Goal: Task Accomplishment & Management: Manage account settings

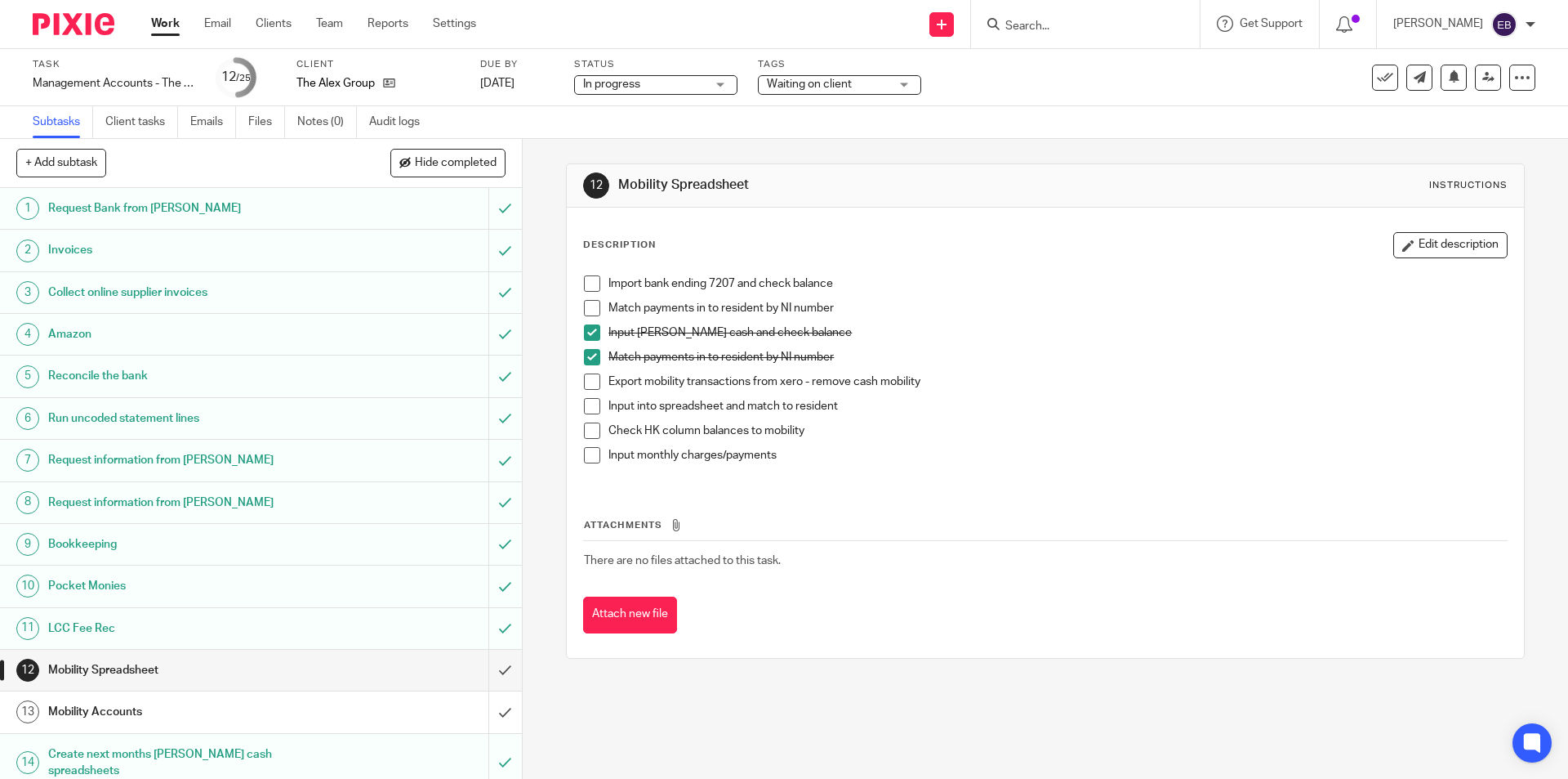
click at [594, 284] on span at bounding box center [592, 284] width 17 height 17
click at [588, 311] on span at bounding box center [592, 308] width 17 height 17
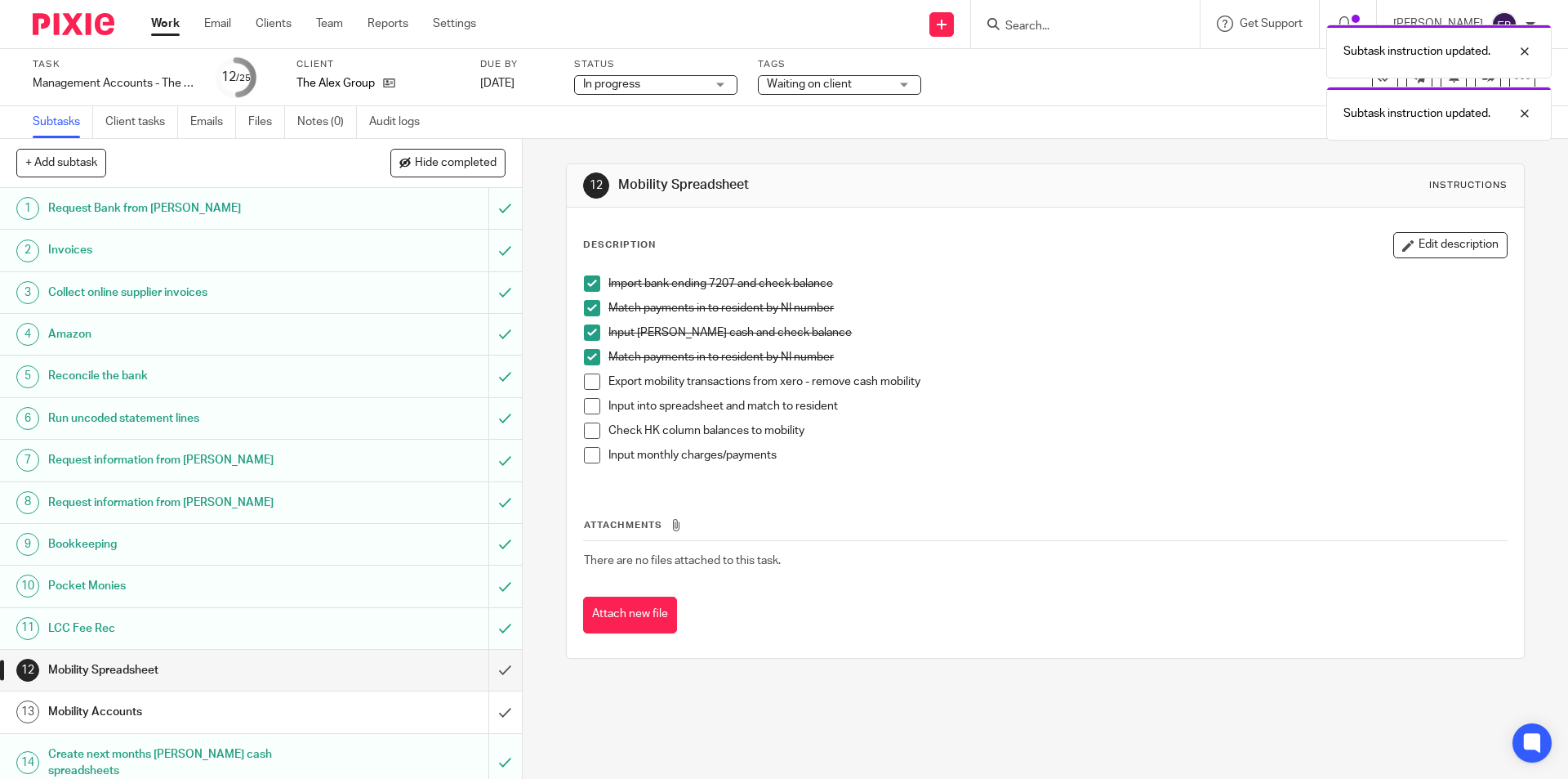
click at [586, 370] on li "Match payments in to resident by NI number" at bounding box center [1045, 361] width 922 height 25
click at [589, 382] on span at bounding box center [592, 382] width 17 height 17
click at [588, 412] on span at bounding box center [592, 406] width 17 height 17
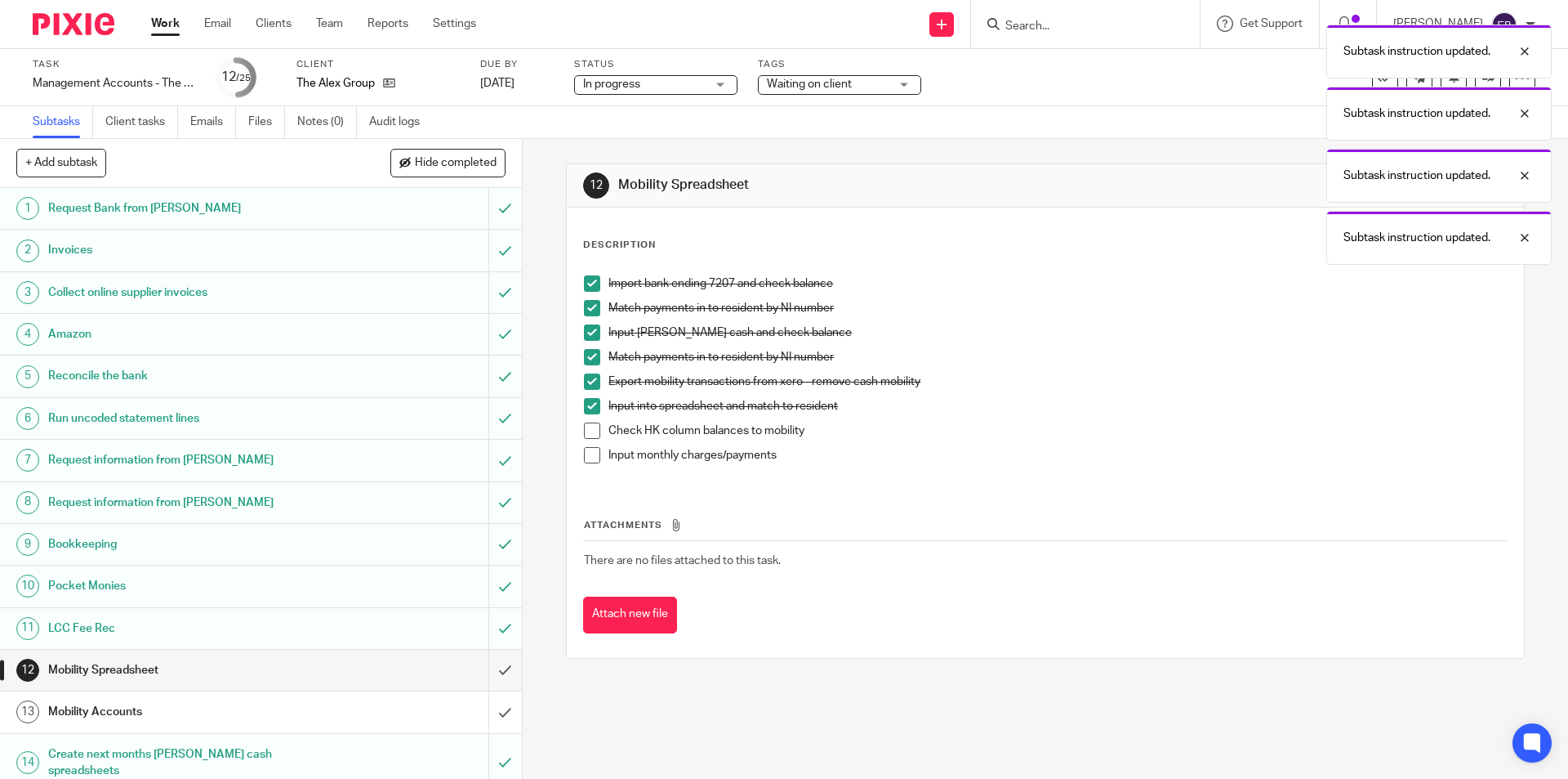
click at [589, 428] on span at bounding box center [592, 431] width 17 height 17
click at [590, 469] on li "Input monthly charges/payments" at bounding box center [1045, 459] width 922 height 25
click at [588, 457] on span at bounding box center [592, 455] width 17 height 17
drag, startPoint x: 492, startPoint y: 667, endPoint x: 515, endPoint y: 664, distance: 23.2
click at [508, 665] on div "1 Request Bank from Suzanne 2 Invoices 3 Collect online supplier invoices 4 Ama…" at bounding box center [260, 483] width 522 height 590
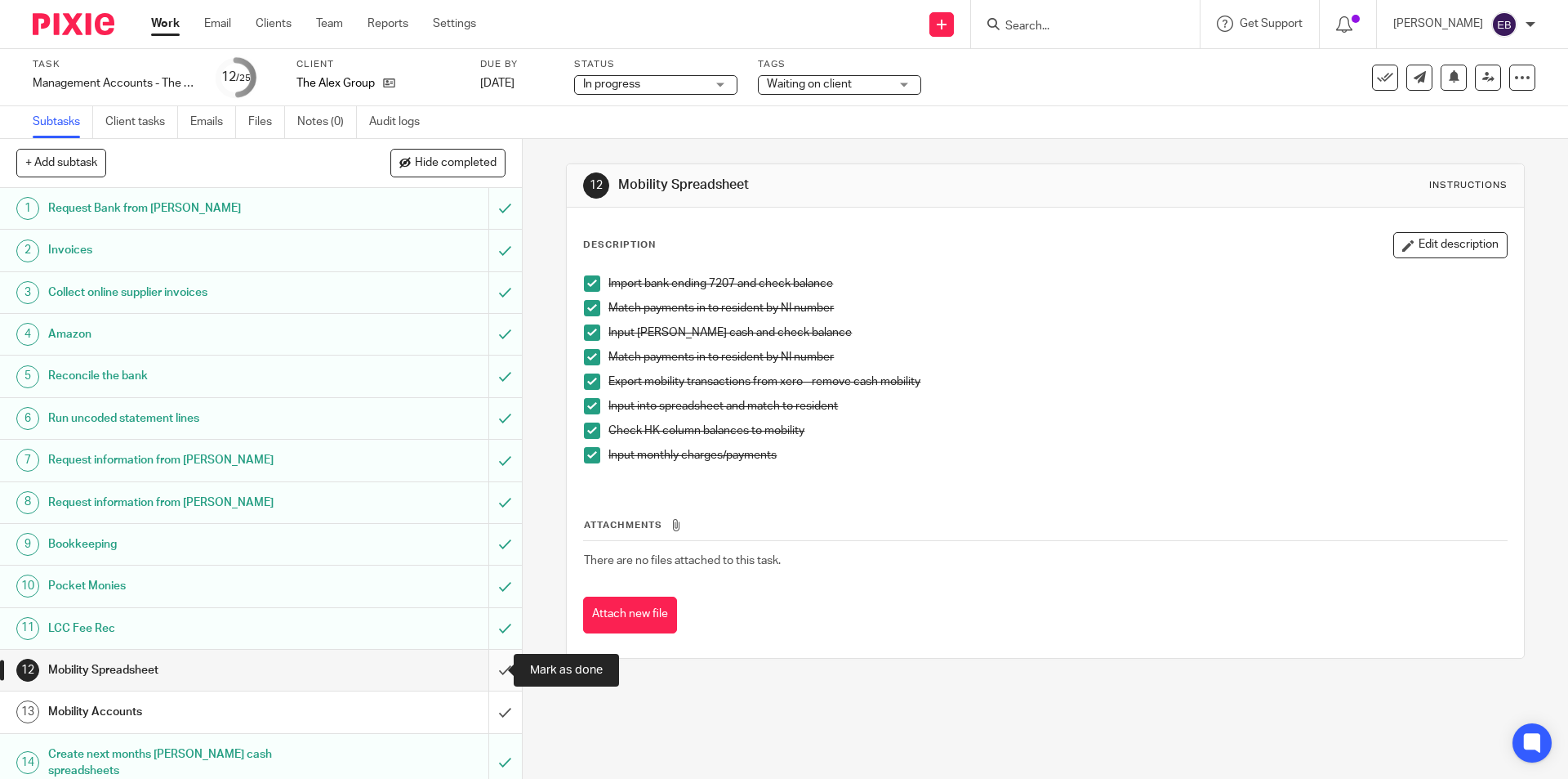
click at [492, 667] on input "submit" at bounding box center [260, 670] width 522 height 41
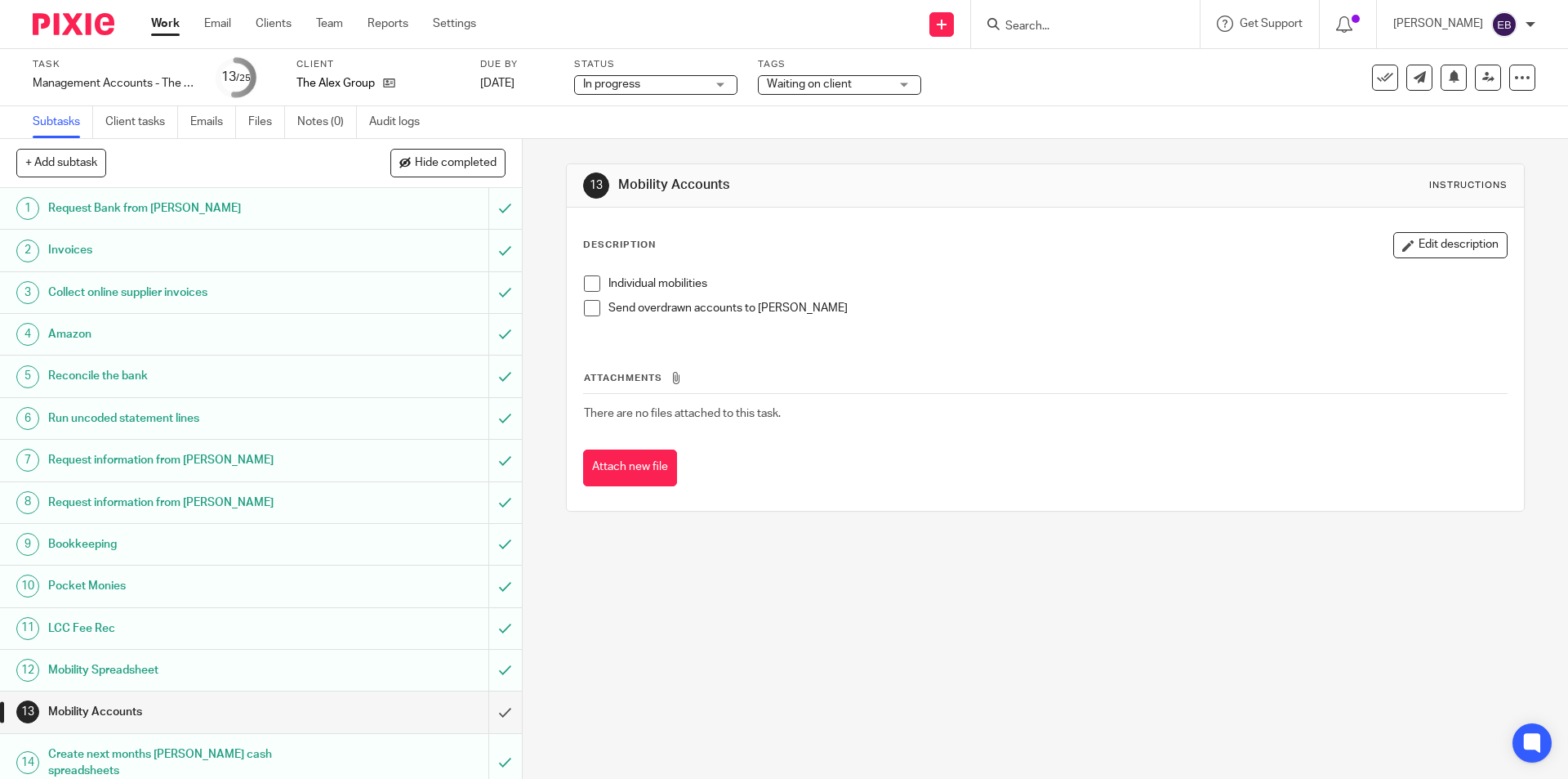
click at [598, 280] on li "Individual mobilities" at bounding box center [1045, 288] width 922 height 25
click at [584, 277] on span at bounding box center [592, 284] width 17 height 17
click at [585, 307] on span at bounding box center [592, 308] width 17 height 17
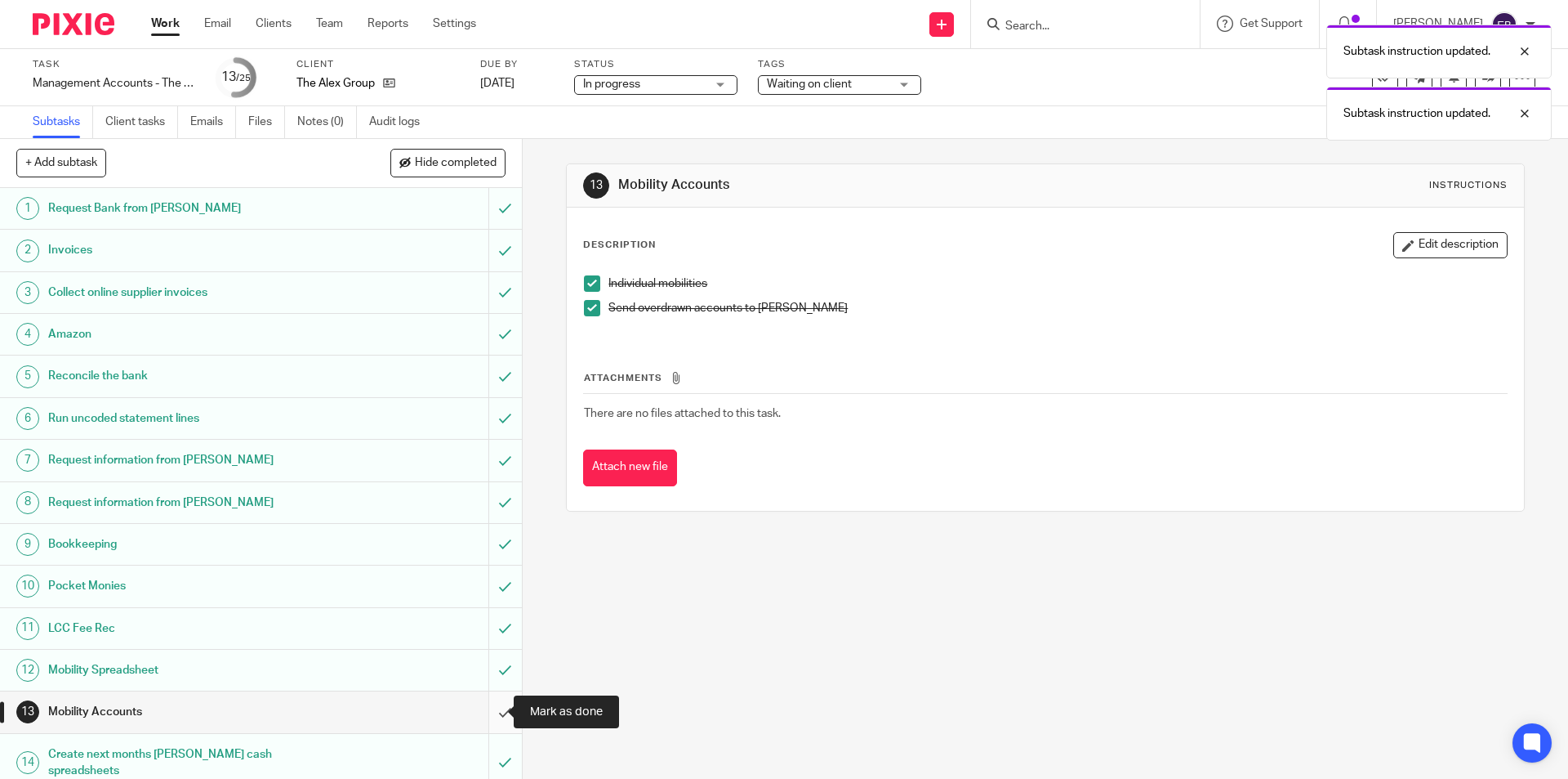
click at [485, 711] on input "submit" at bounding box center [260, 711] width 522 height 41
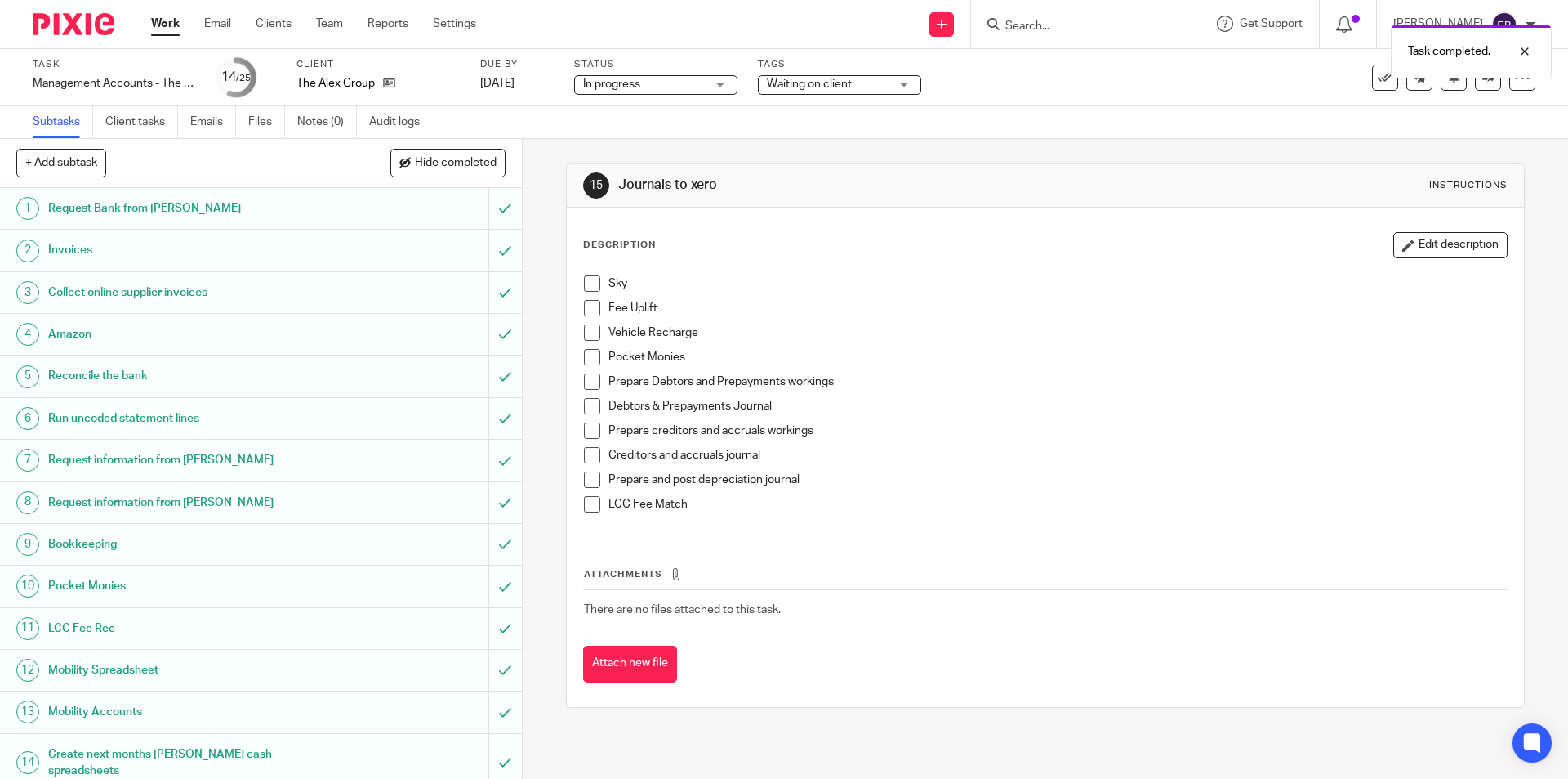
scroll to position [82, 0]
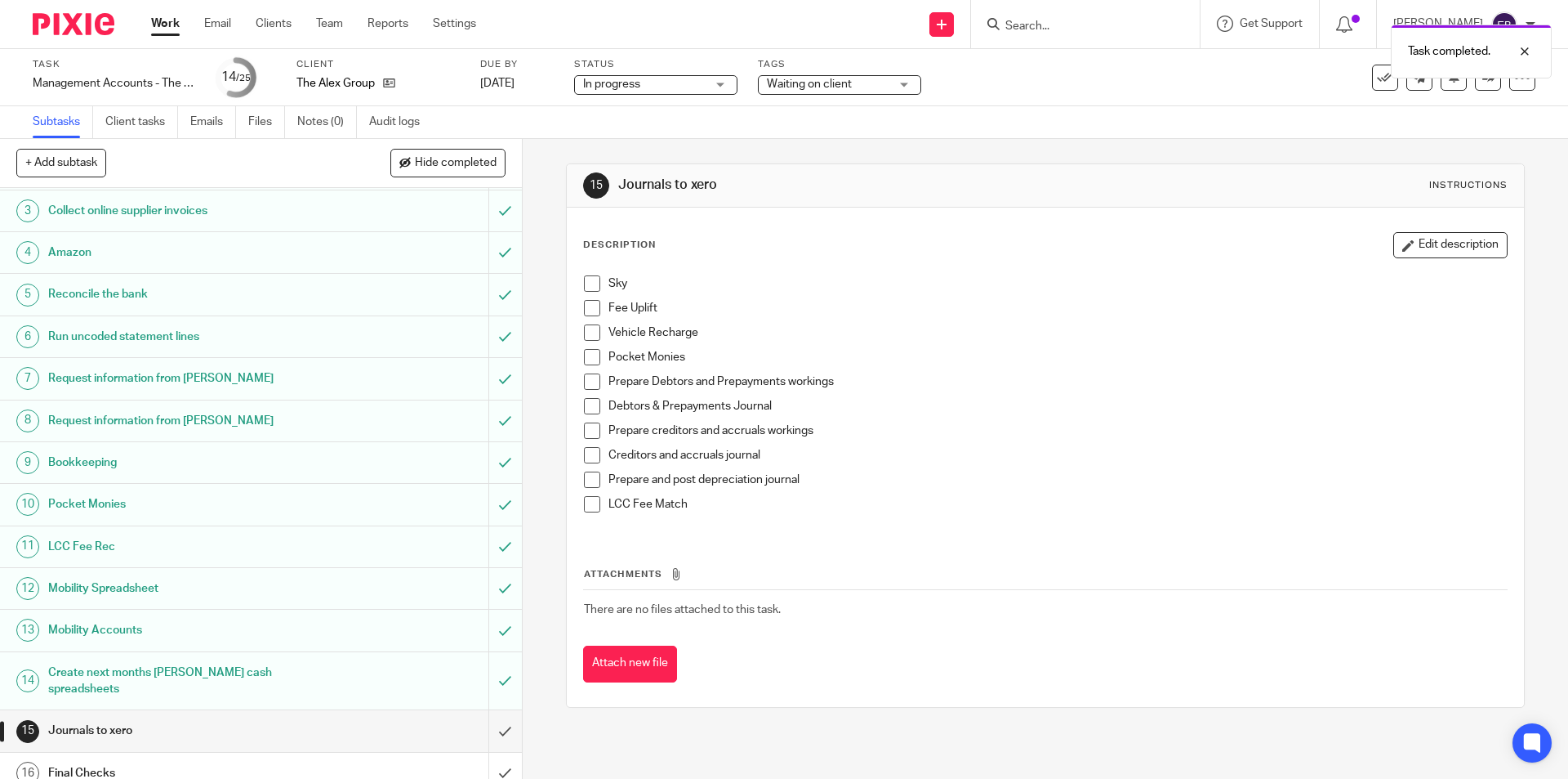
click at [595, 284] on span at bounding box center [592, 284] width 17 height 17
click at [590, 309] on span at bounding box center [592, 308] width 17 height 17
click at [589, 334] on span at bounding box center [592, 332] width 17 height 17
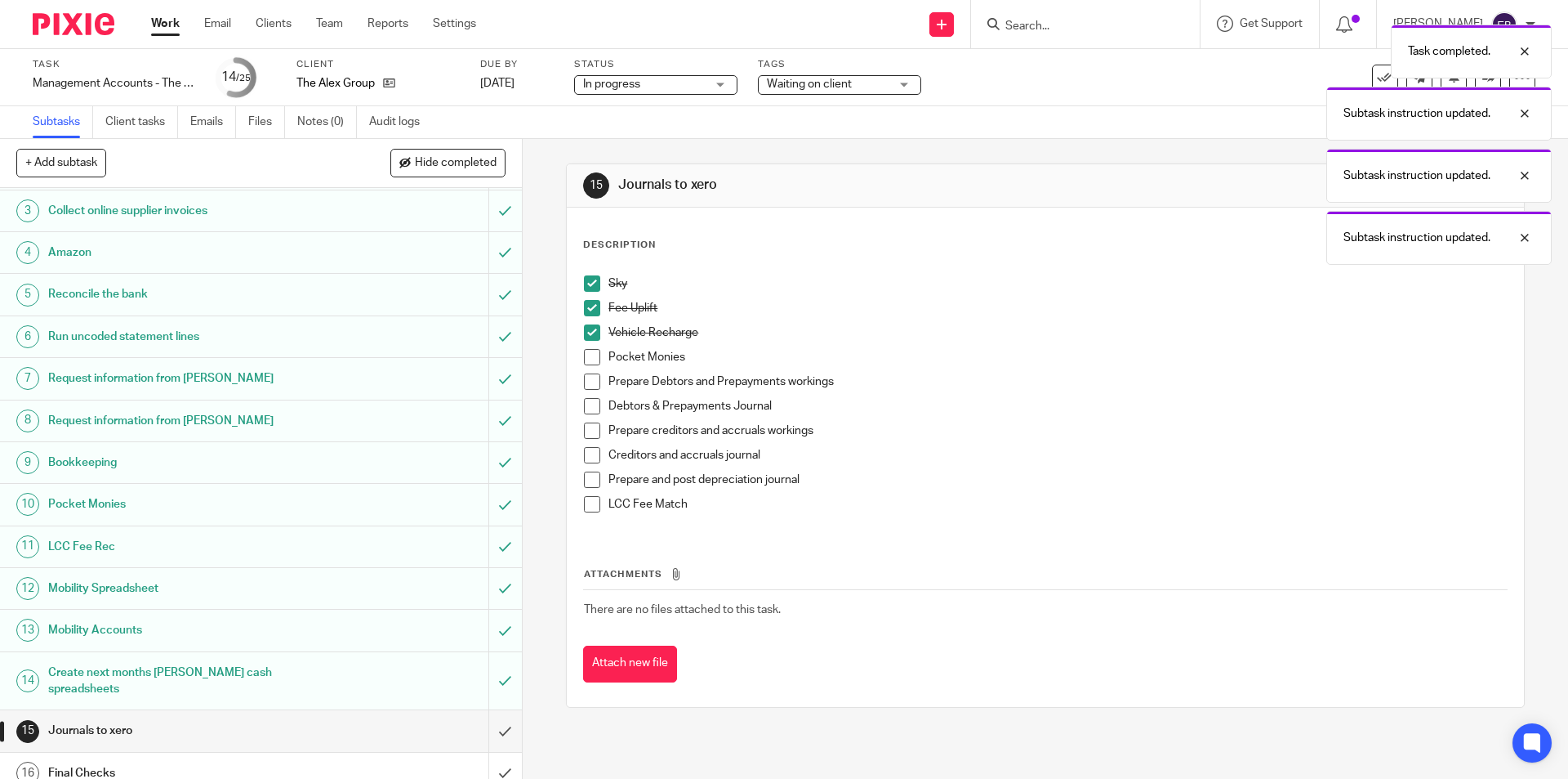
click at [591, 356] on span at bounding box center [592, 357] width 17 height 17
click at [584, 380] on span at bounding box center [592, 382] width 17 height 17
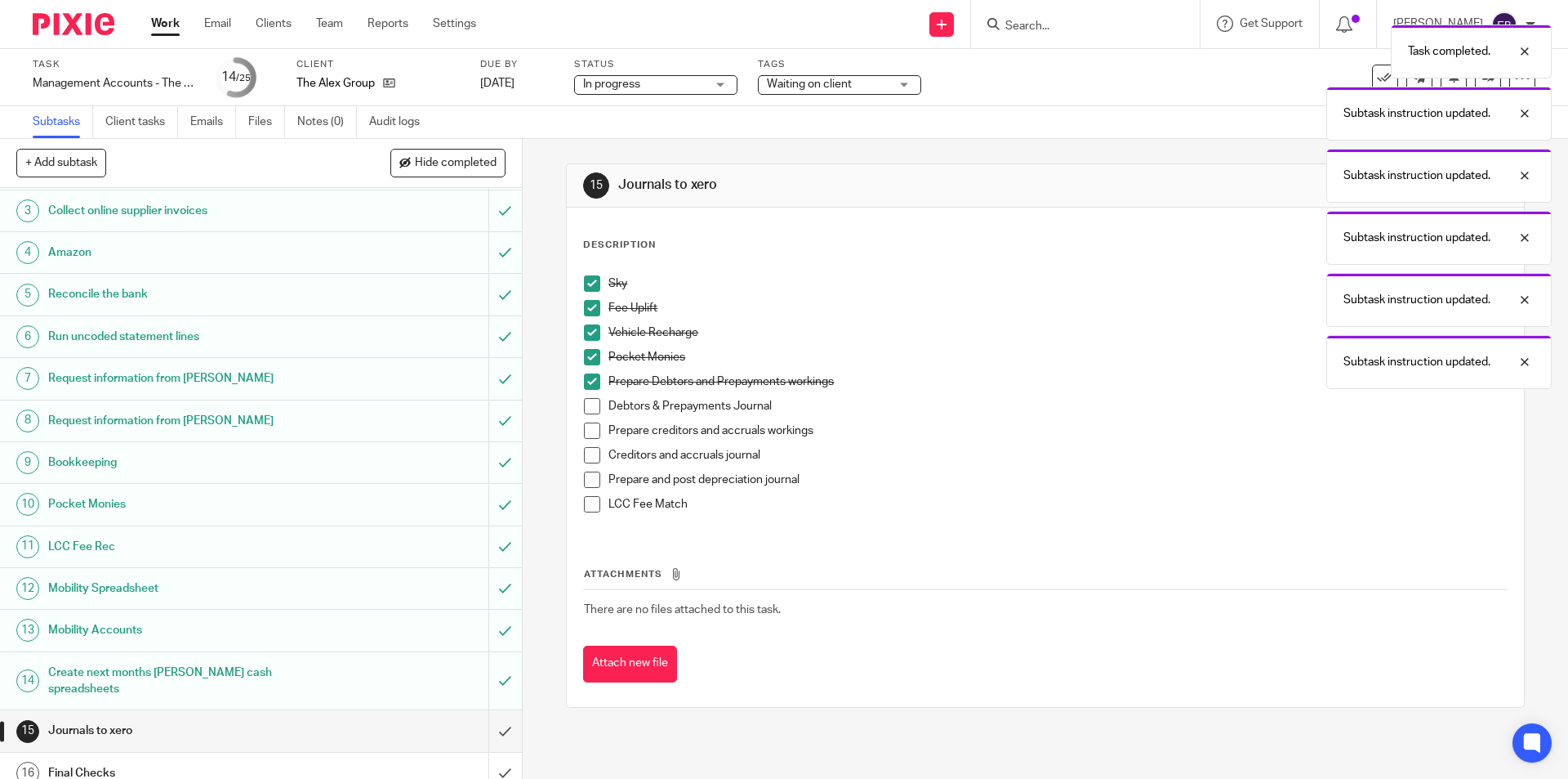
click at [588, 407] on span at bounding box center [592, 406] width 17 height 17
click at [592, 428] on span at bounding box center [592, 431] width 17 height 17
click at [590, 455] on span at bounding box center [592, 455] width 17 height 17
click at [588, 480] on span at bounding box center [592, 480] width 17 height 17
click at [589, 506] on span at bounding box center [592, 504] width 17 height 17
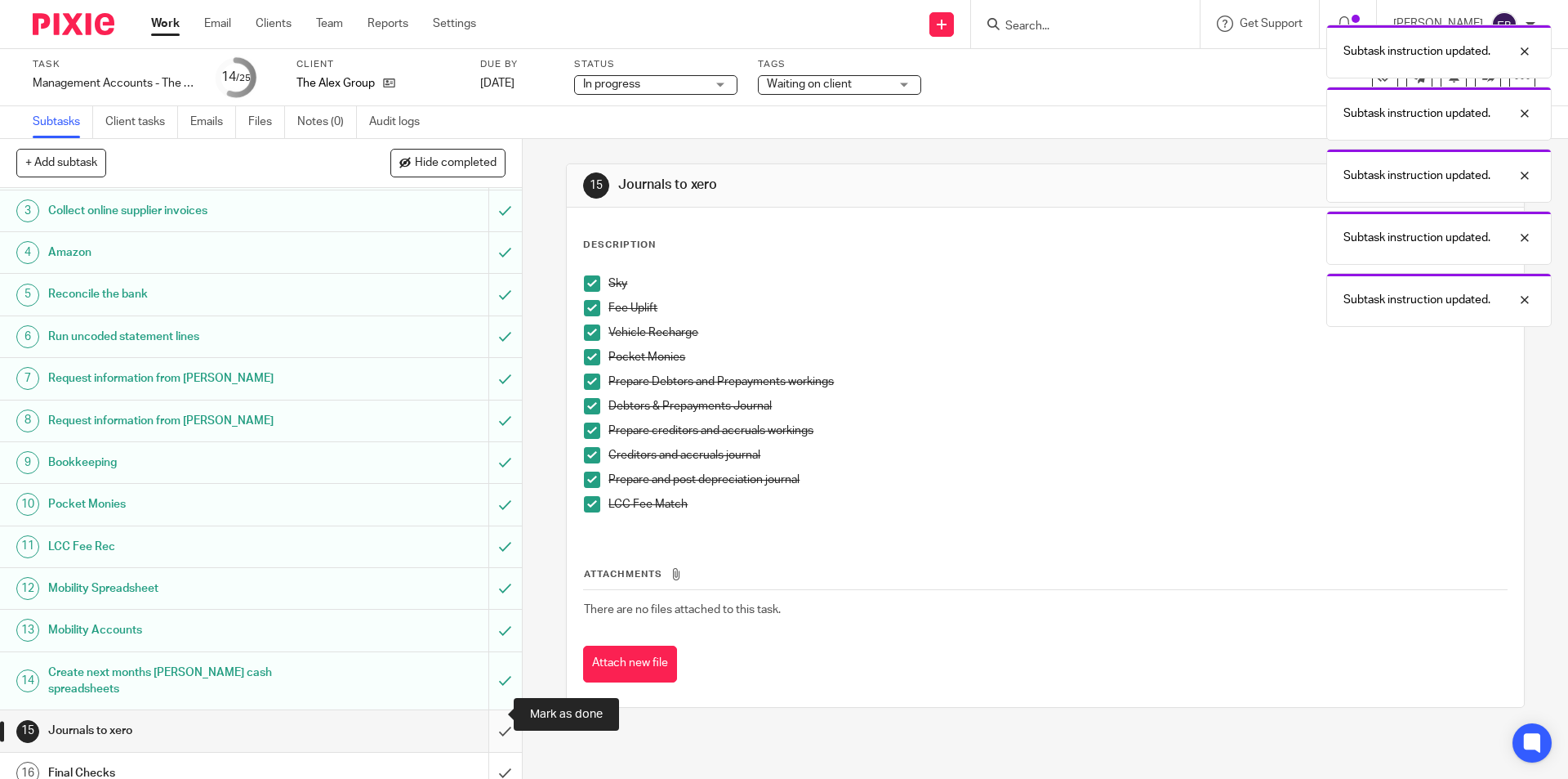
click at [475, 717] on input "submit" at bounding box center [260, 730] width 522 height 41
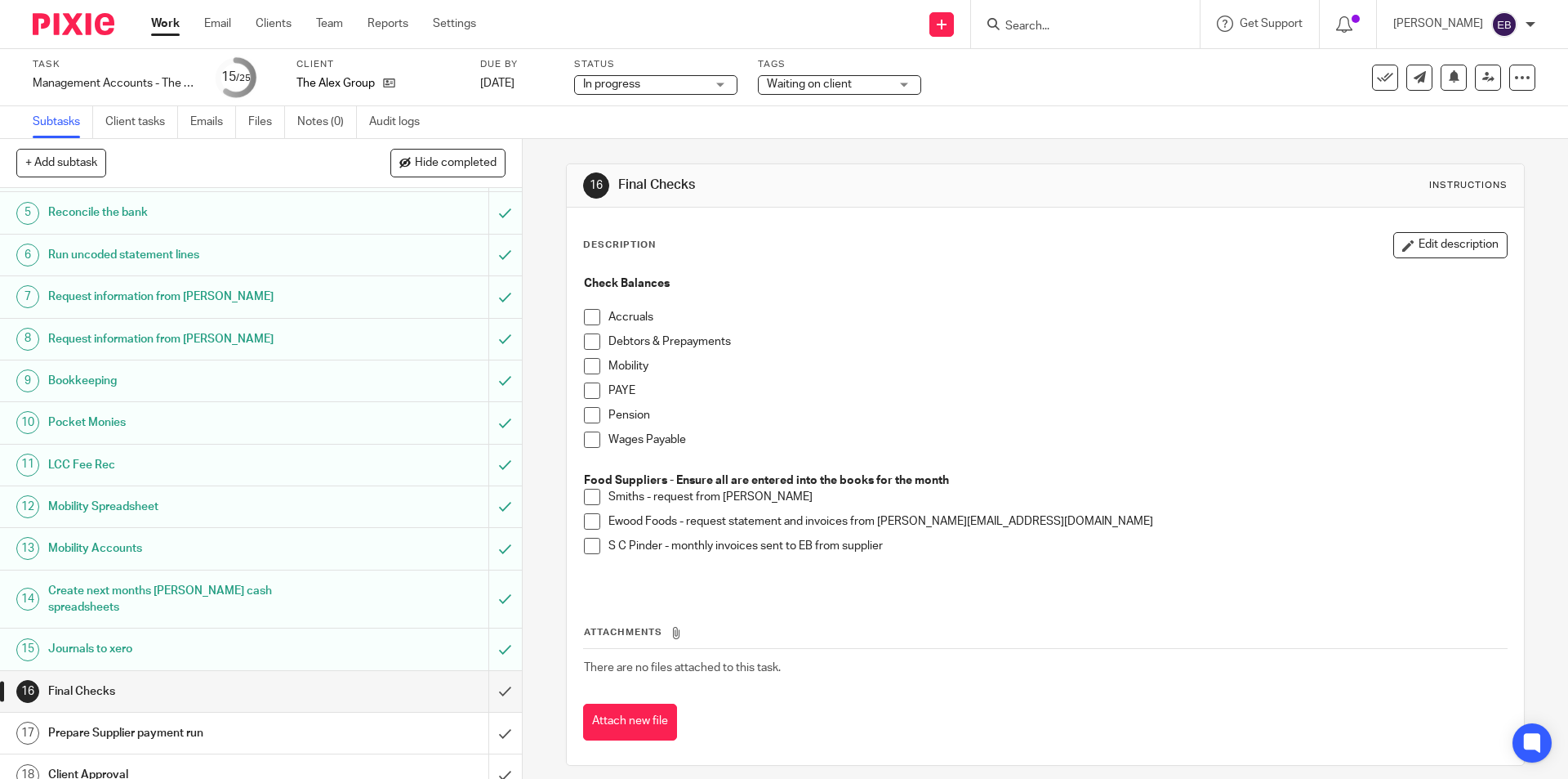
scroll to position [409, 0]
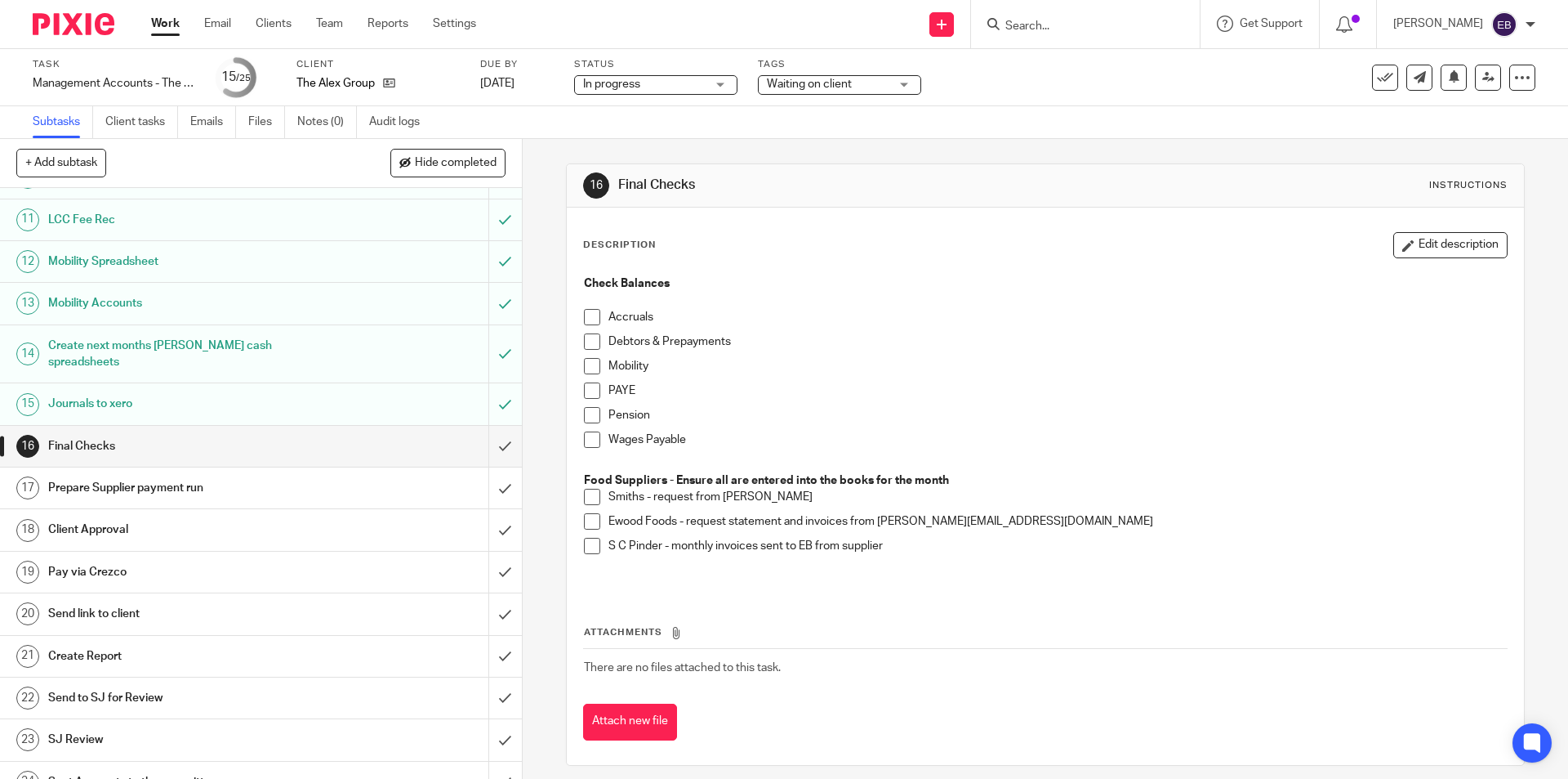
click at [585, 537] on li "Ewood Foods - request statement and invoices from [PERSON_NAME][EMAIL_ADDRESS][…" at bounding box center [1045, 526] width 922 height 25
click at [586, 544] on span at bounding box center [592, 546] width 17 height 17
click at [587, 518] on span at bounding box center [592, 522] width 17 height 17
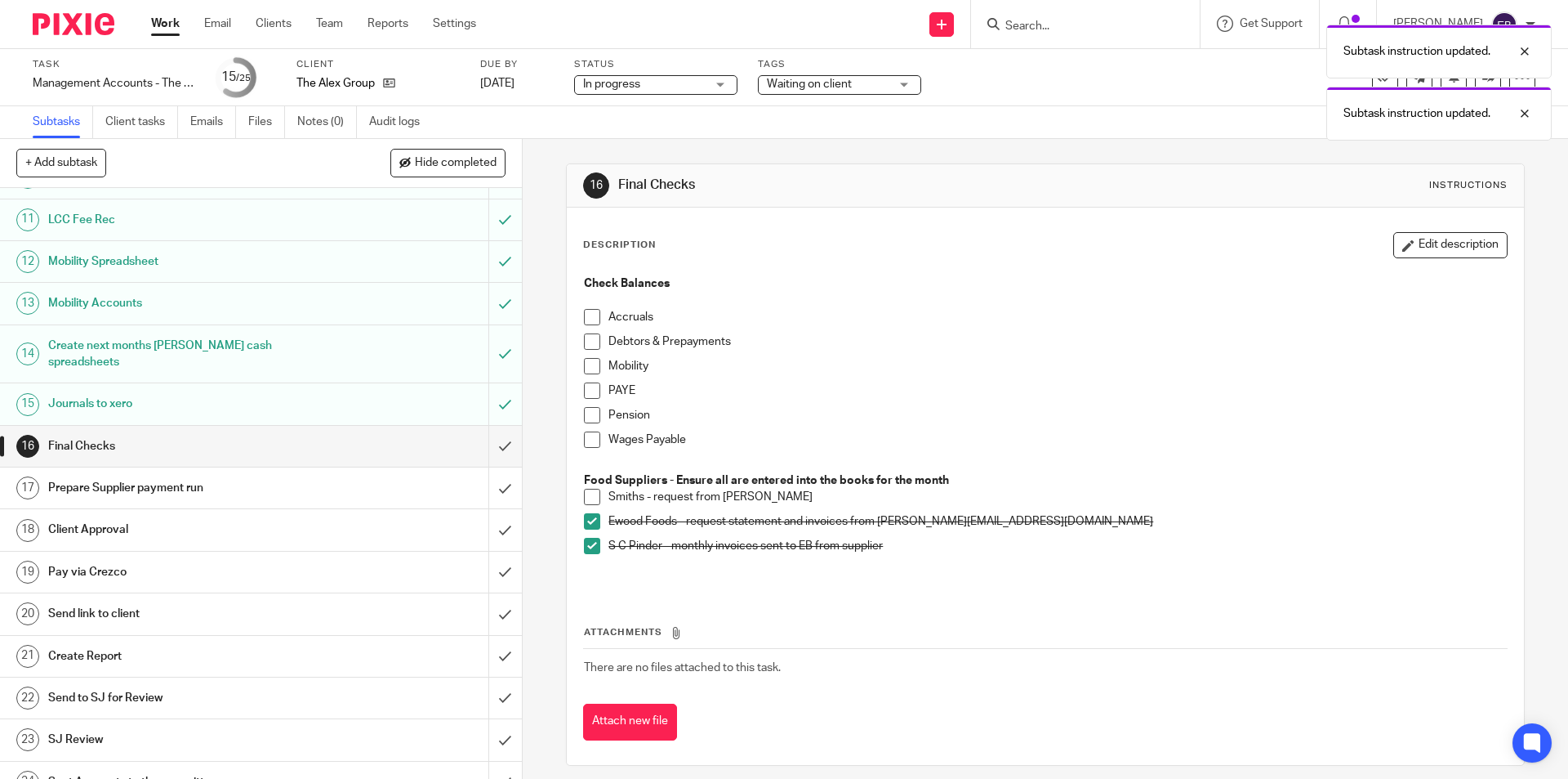
click at [585, 498] on span at bounding box center [592, 497] width 17 height 17
click at [591, 436] on span at bounding box center [592, 440] width 17 height 17
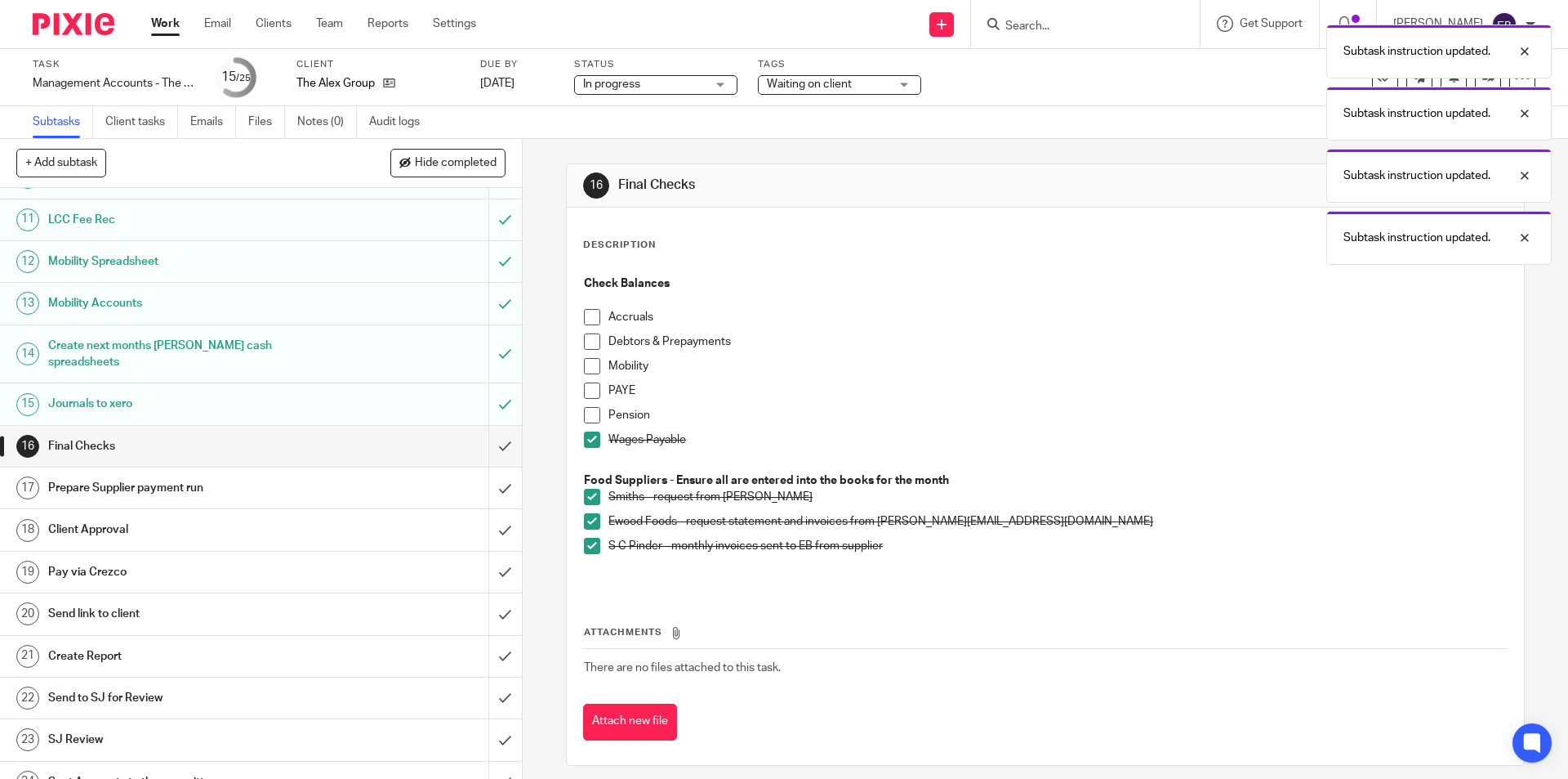
click at [588, 407] on span at bounding box center [592, 415] width 17 height 17
click at [586, 382] on span at bounding box center [592, 390] width 17 height 17
click at [589, 363] on span at bounding box center [592, 366] width 17 height 17
drag, startPoint x: 583, startPoint y: 340, endPoint x: 584, endPoint y: 323, distance: 17.0
click at [584, 339] on span at bounding box center [592, 342] width 17 height 17
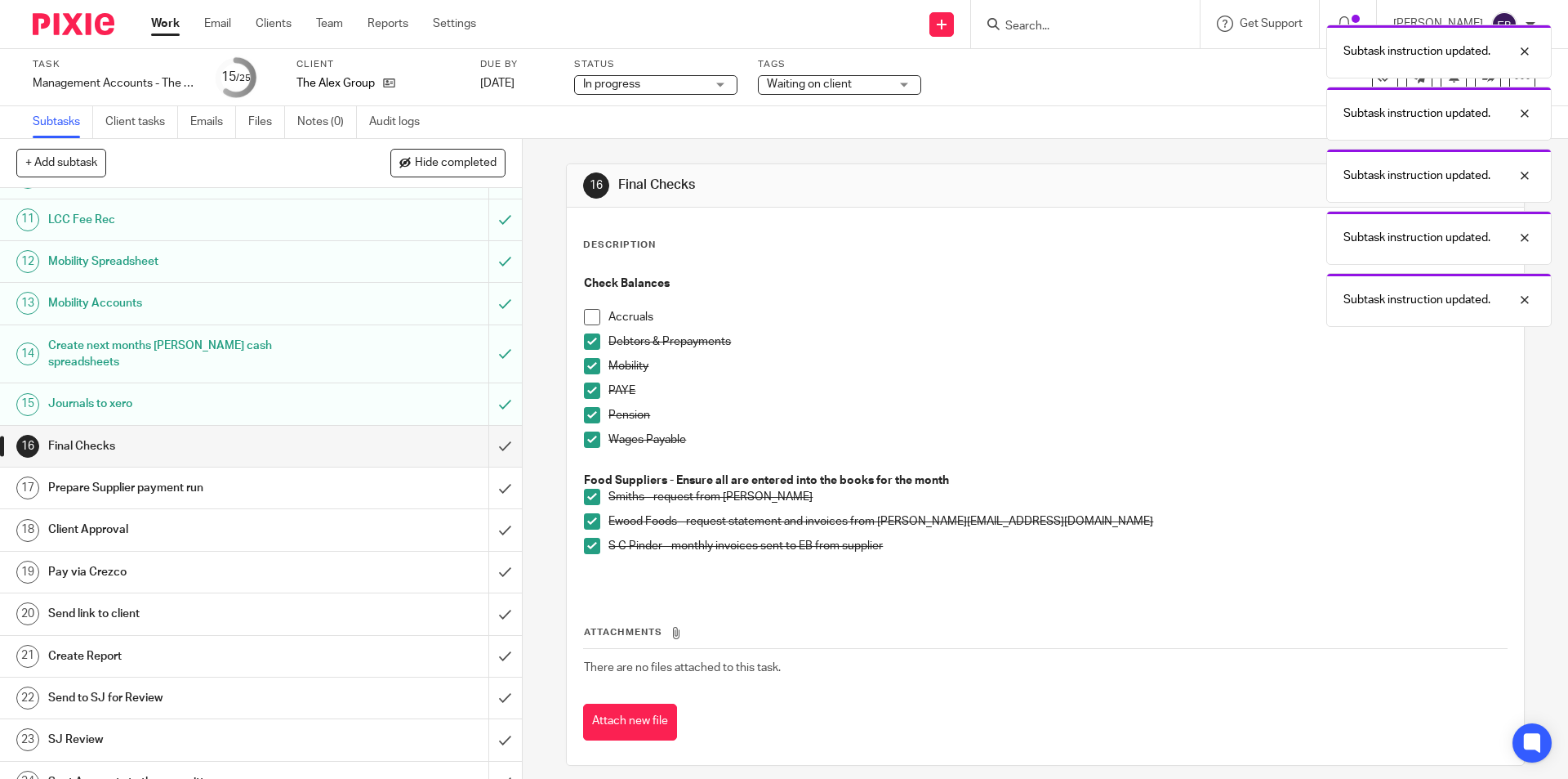
click at [585, 315] on span at bounding box center [592, 317] width 17 height 17
click at [484, 428] on input "submit" at bounding box center [260, 446] width 522 height 41
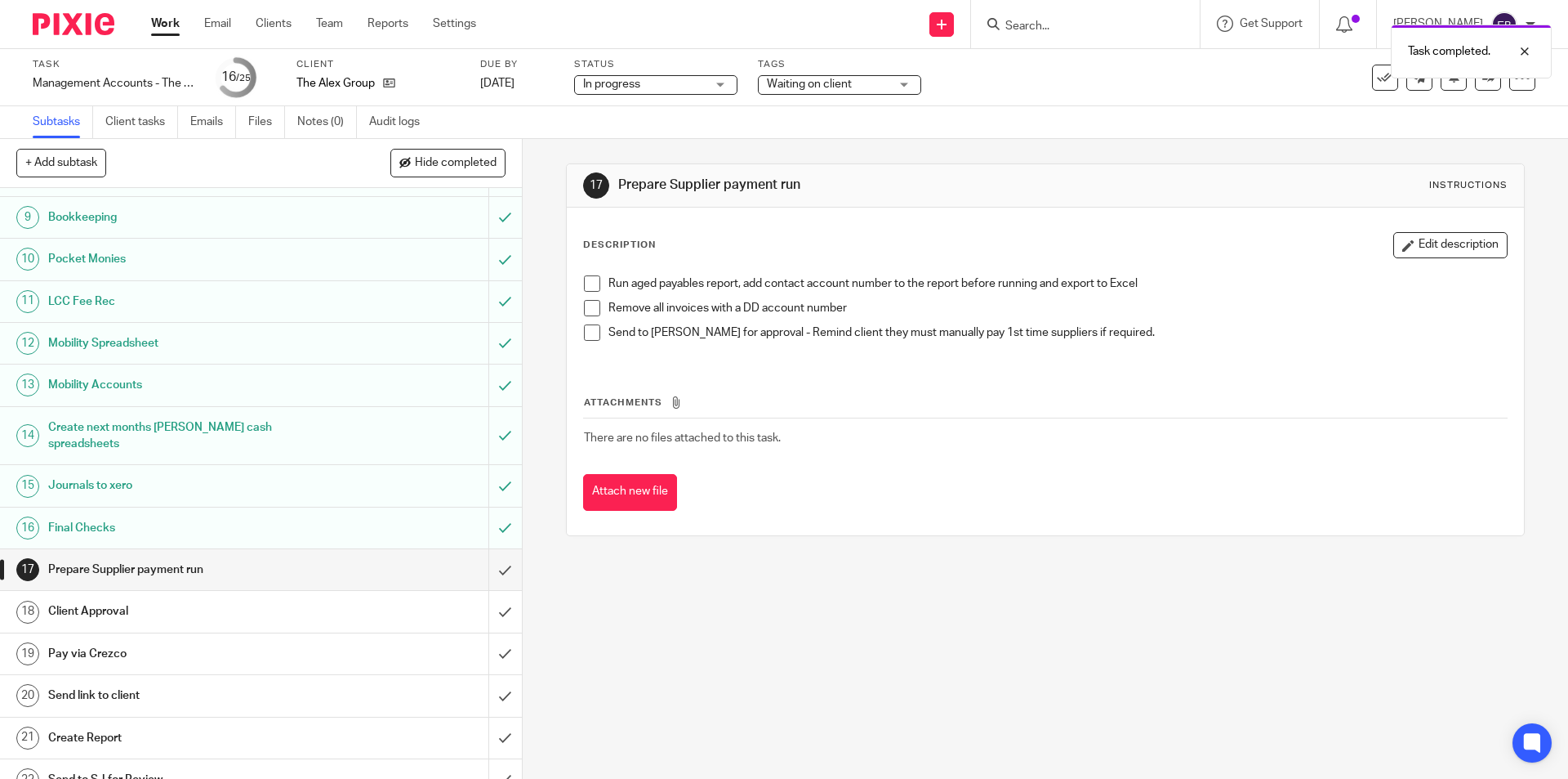
scroll to position [458, 0]
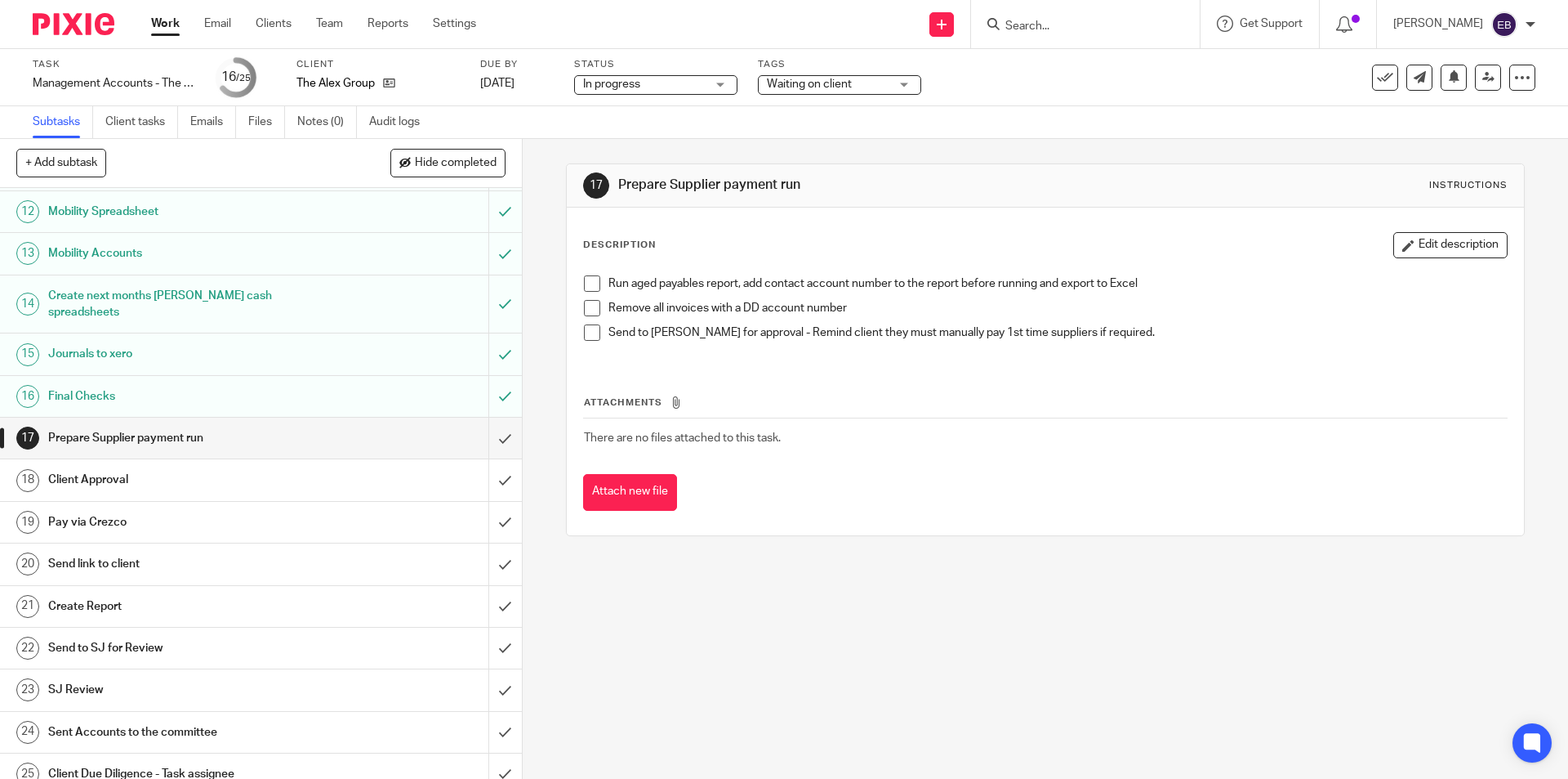
click at [584, 279] on span at bounding box center [592, 284] width 17 height 17
click at [588, 312] on span at bounding box center [592, 308] width 17 height 17
click at [588, 336] on span at bounding box center [592, 332] width 17 height 17
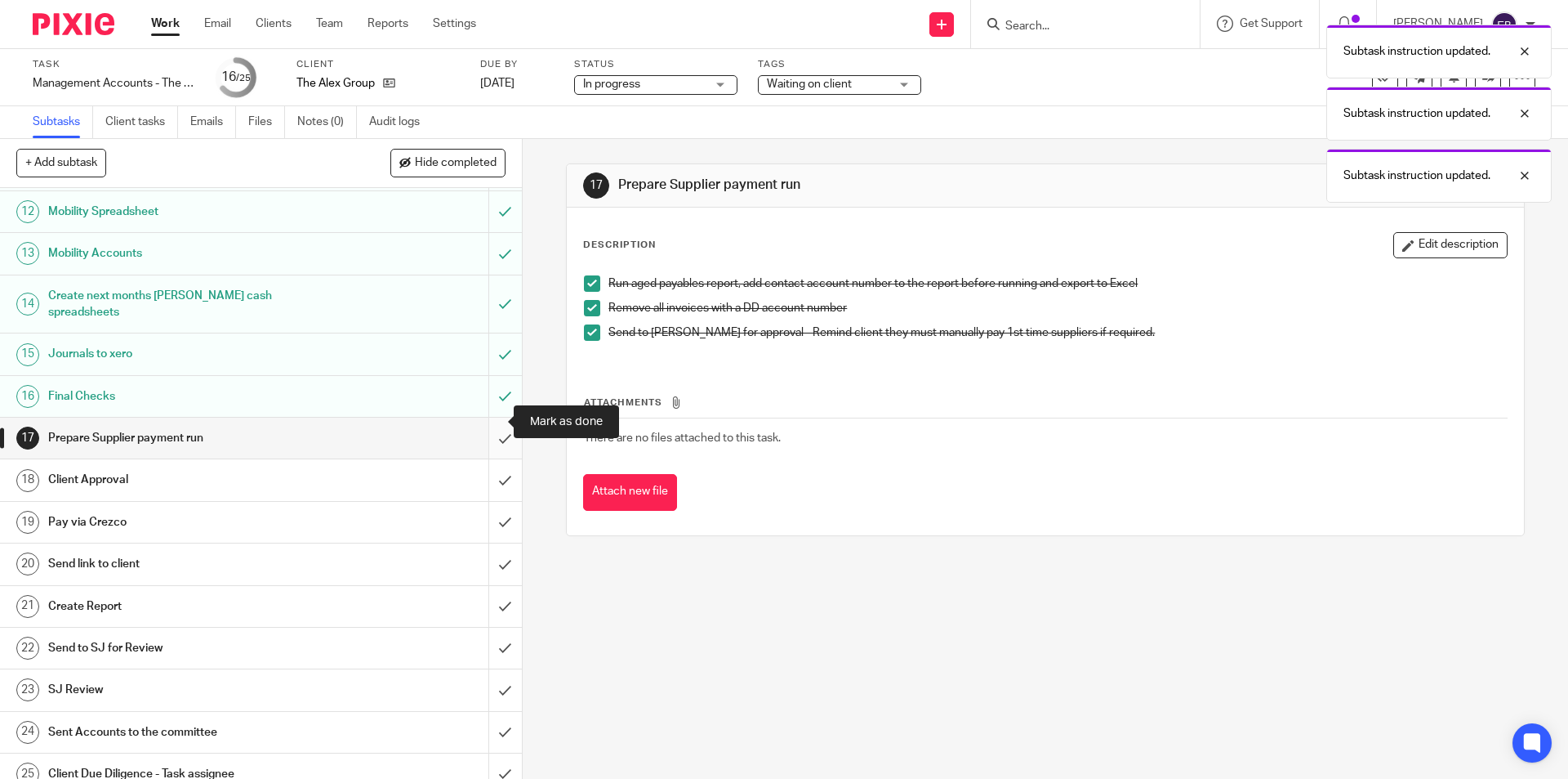
click at [474, 425] on input "submit" at bounding box center [260, 437] width 522 height 41
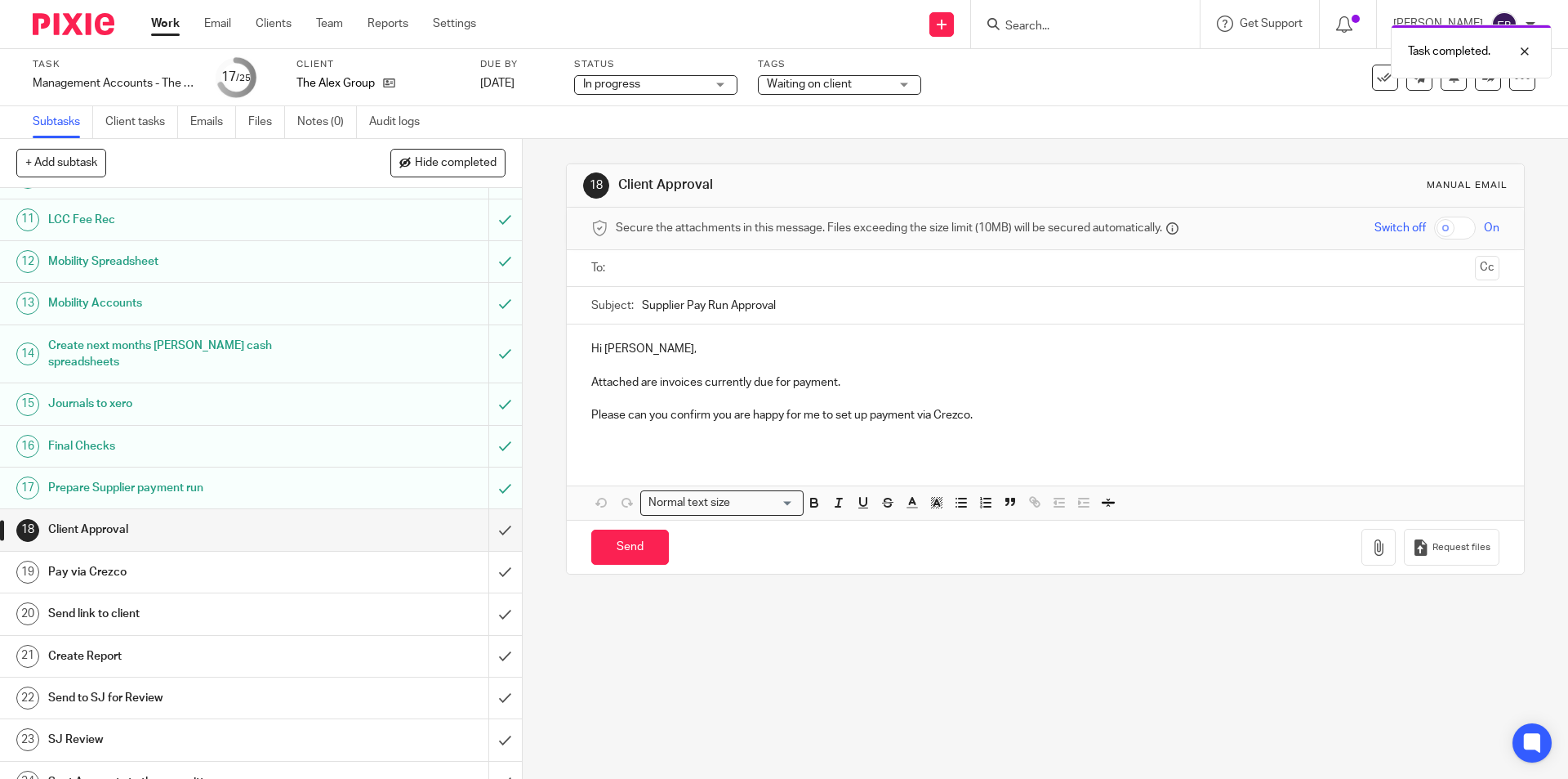
scroll to position [458, 0]
